Goal: Navigation & Orientation: Find specific page/section

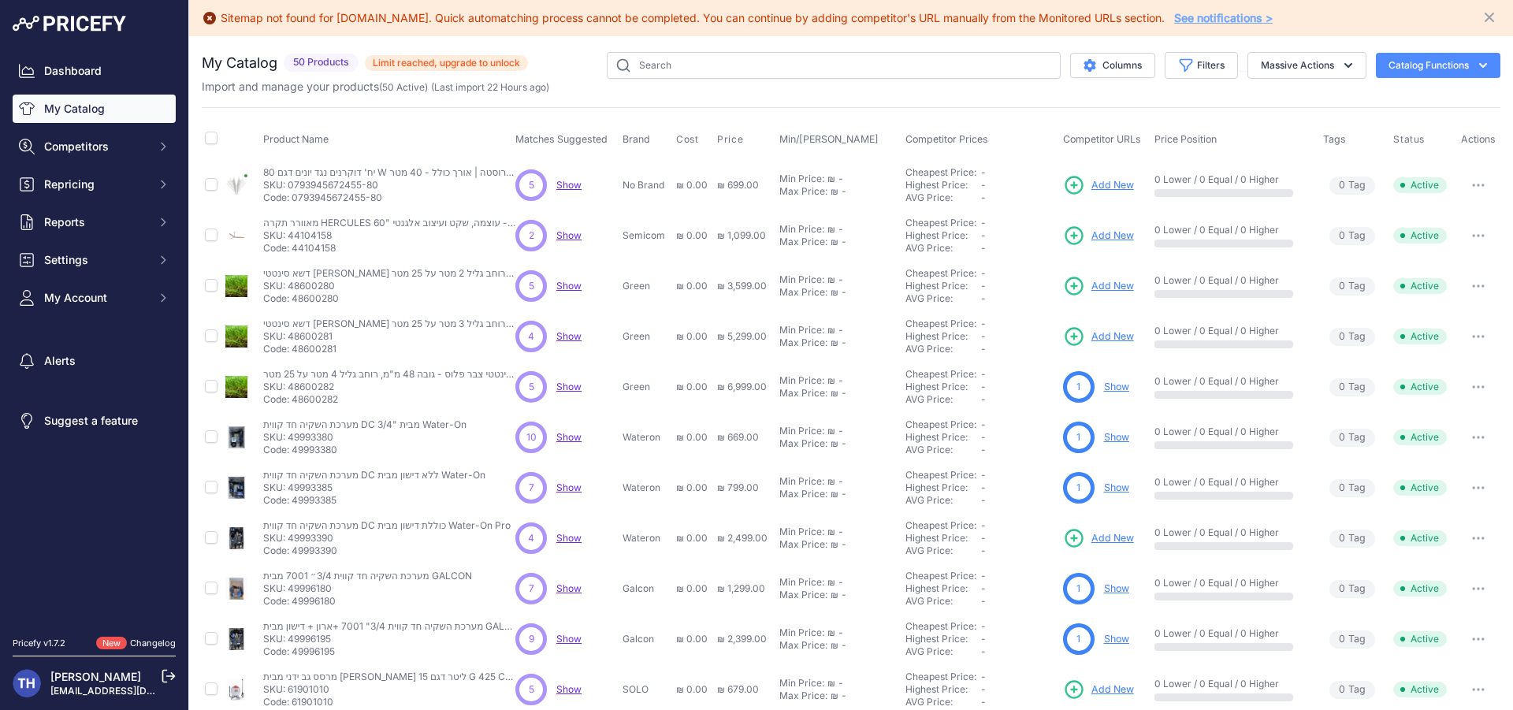
click at [566, 184] on span "Show" at bounding box center [568, 185] width 25 height 12
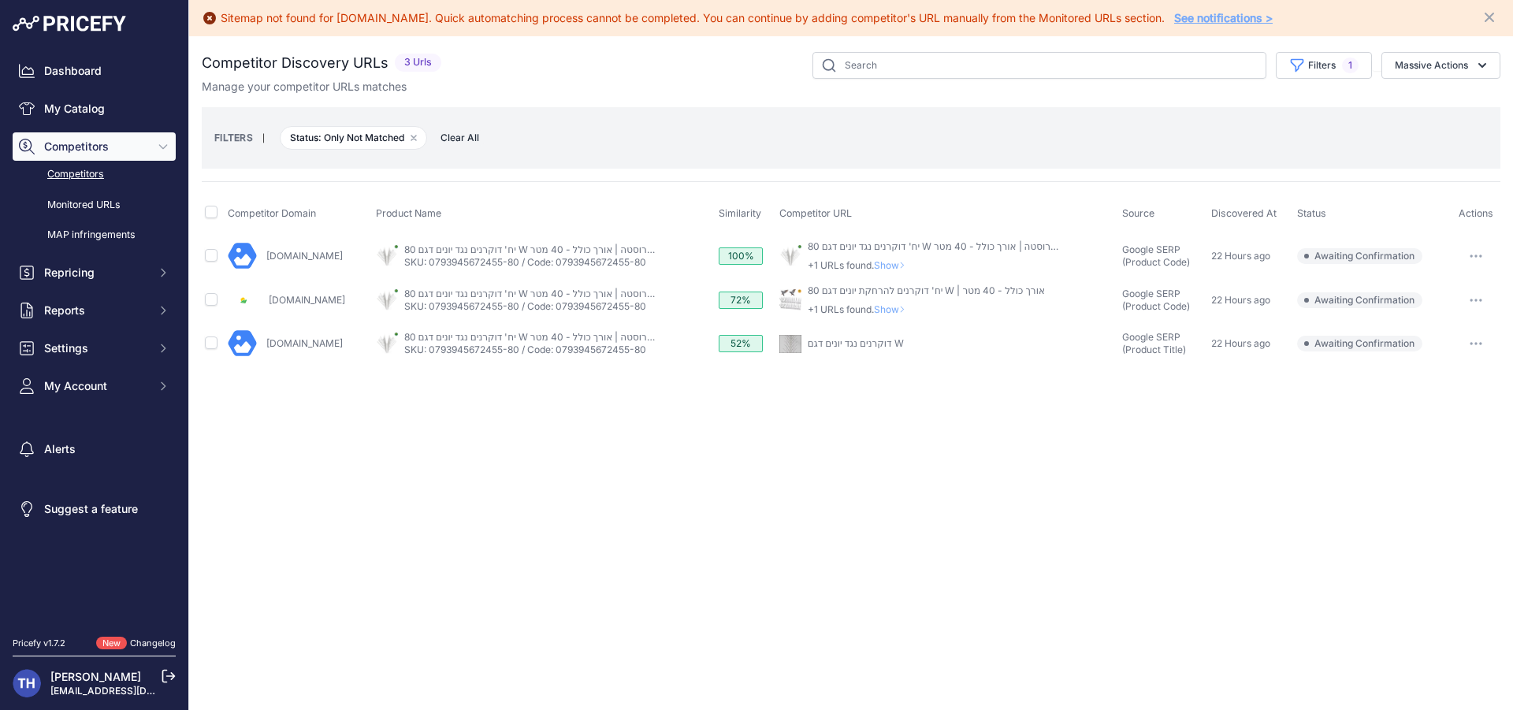
click at [89, 176] on link "Competitors" at bounding box center [94, 175] width 163 height 28
click at [125, 62] on link "Dashboard" at bounding box center [94, 71] width 163 height 28
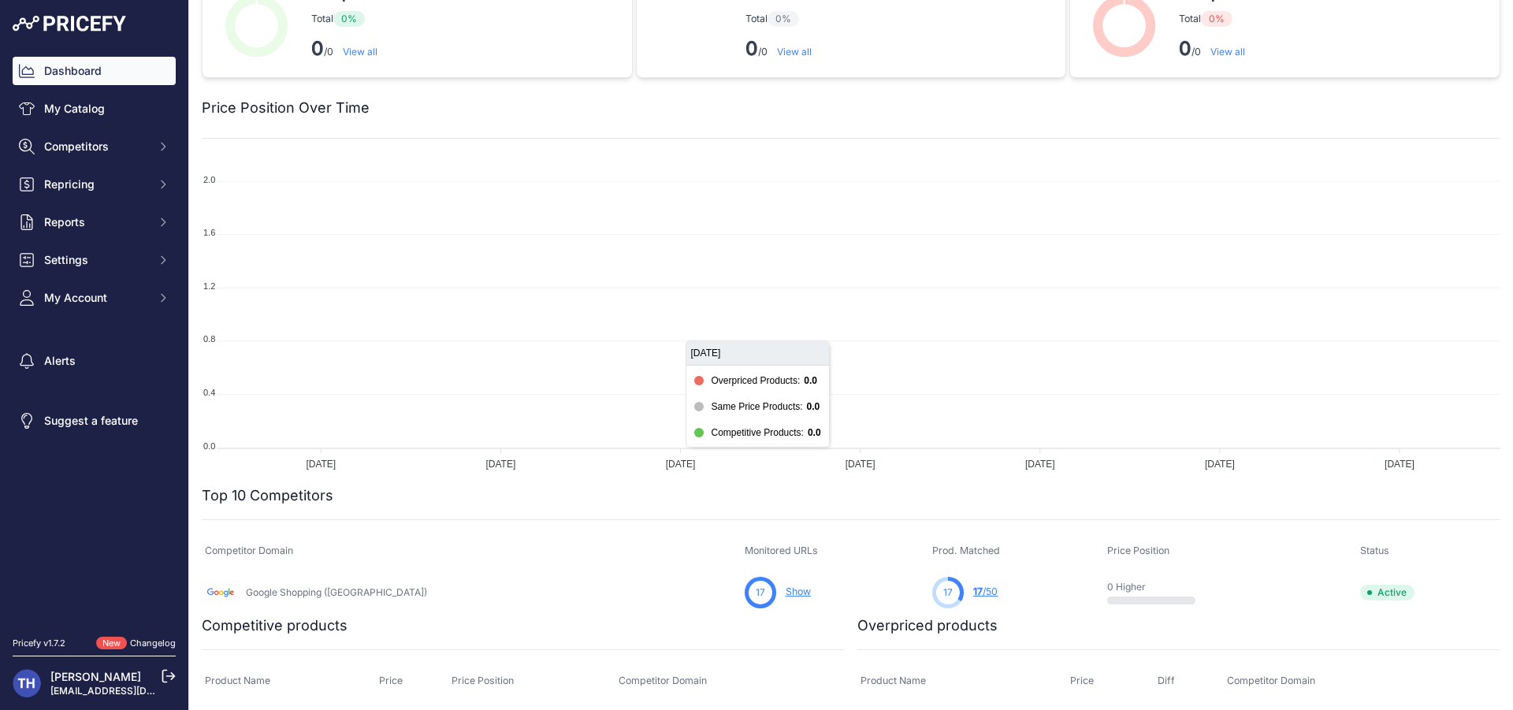
scroll to position [43, 0]
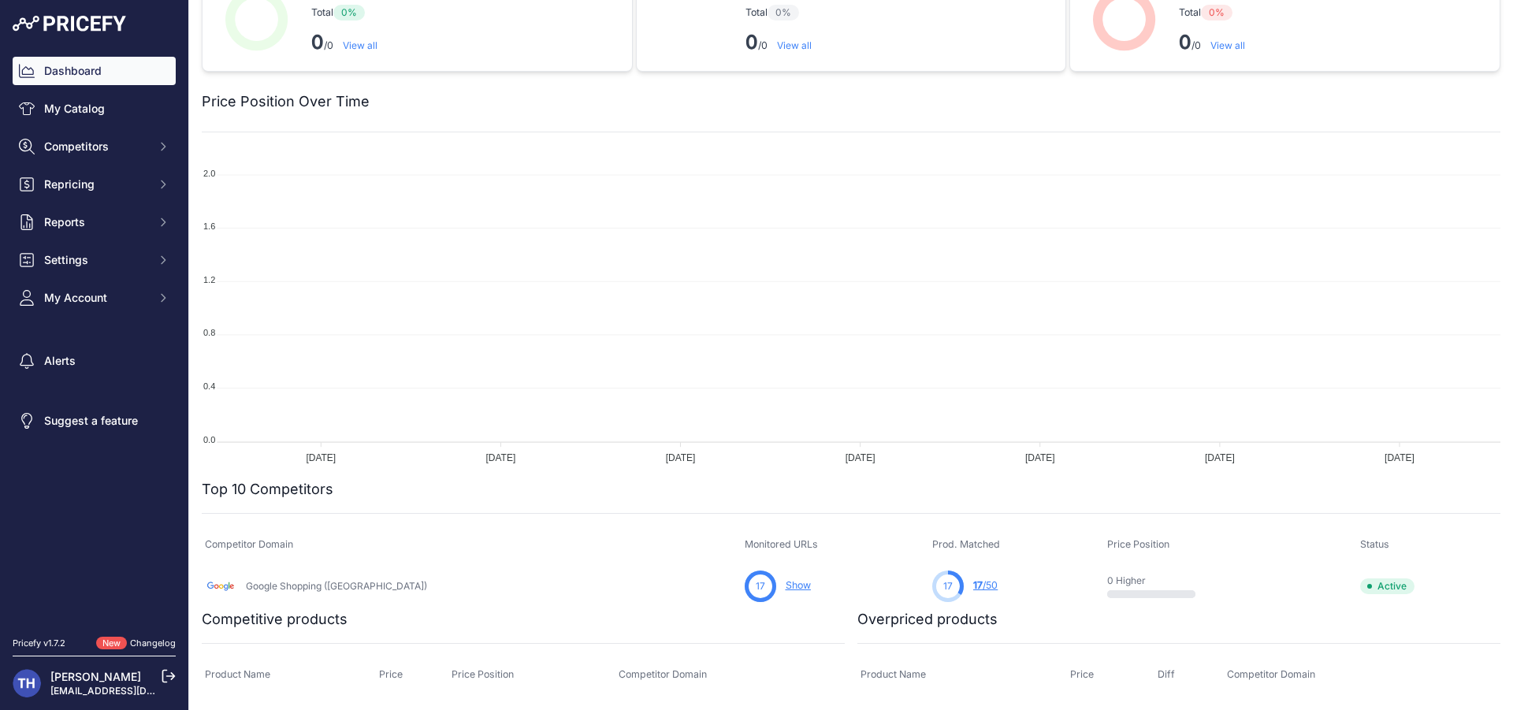
click at [973, 583] on link "17 /50" at bounding box center [985, 585] width 24 height 12
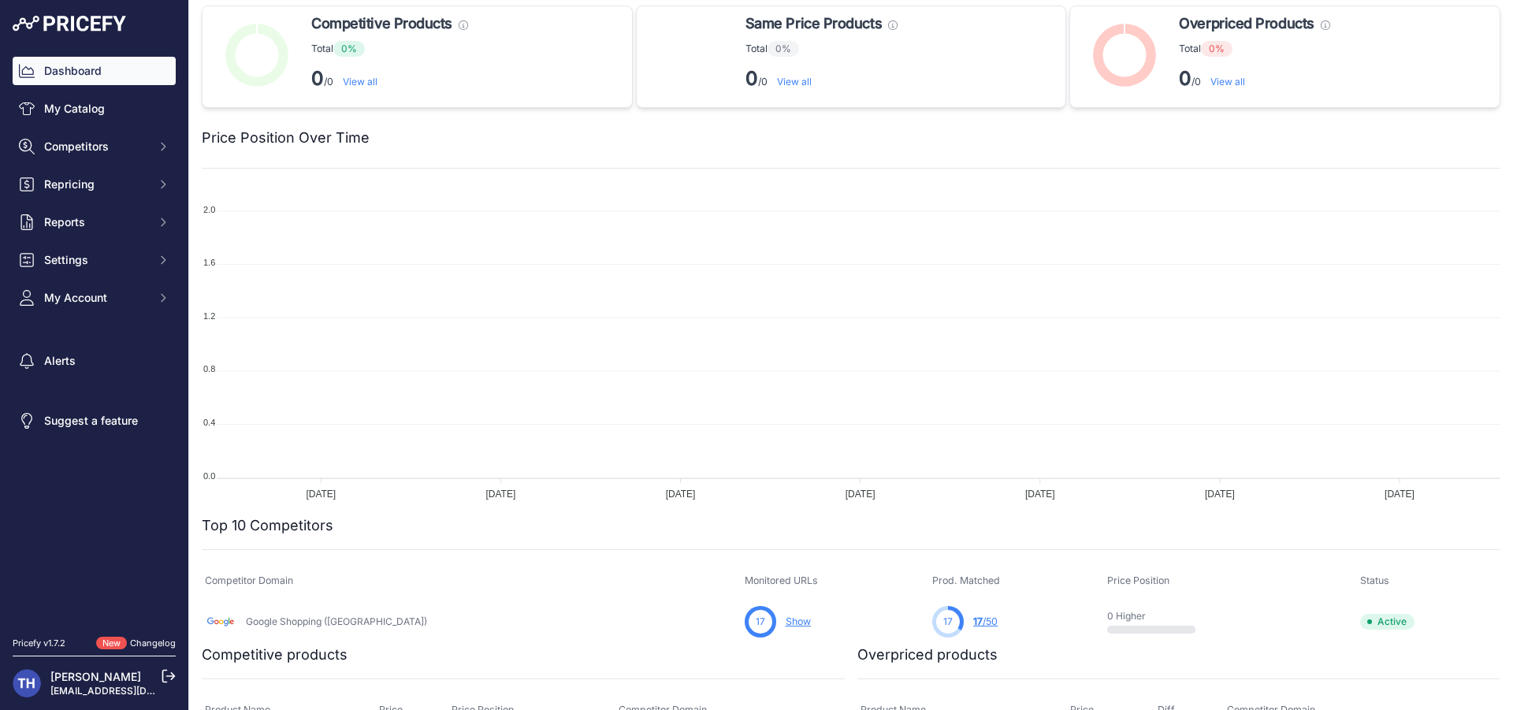
scroll to position [79, 0]
